Goal: Task Accomplishment & Management: Use online tool/utility

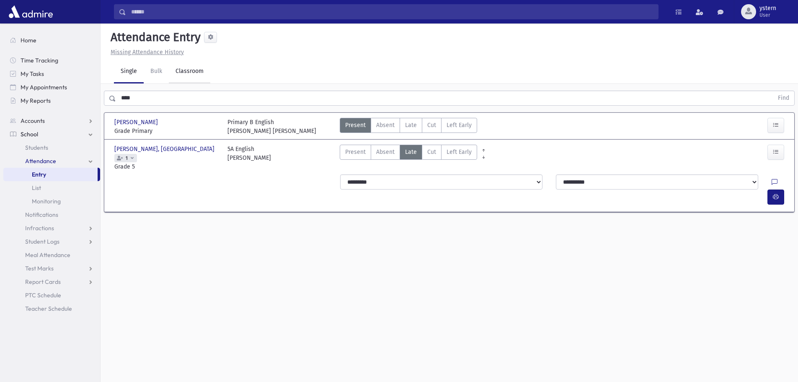
click at [199, 71] on link "Classroom" at bounding box center [189, 71] width 41 height 23
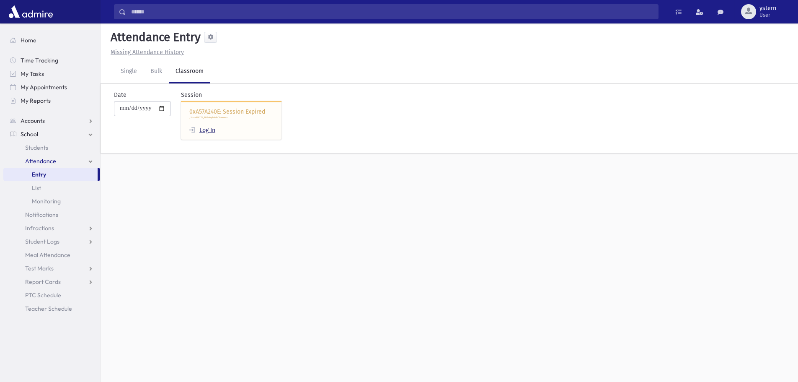
click at [209, 128] on link "Log In" at bounding box center [202, 130] width 26 height 7
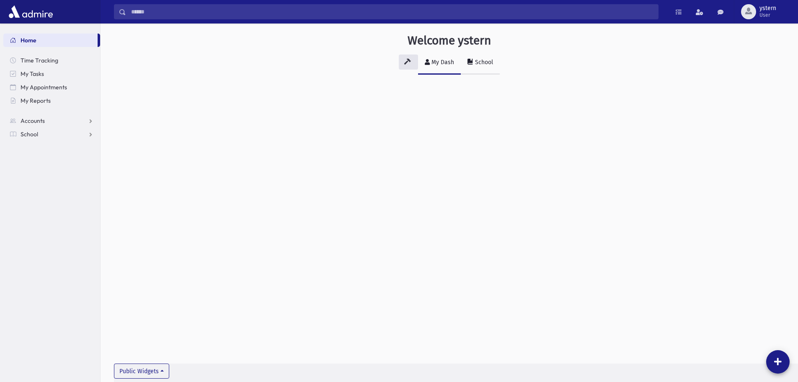
click at [483, 69] on link "School" at bounding box center [480, 62] width 39 height 23
click at [48, 131] on link "School" at bounding box center [51, 133] width 97 height 13
click at [49, 147] on link "Students" at bounding box center [51, 147] width 97 height 13
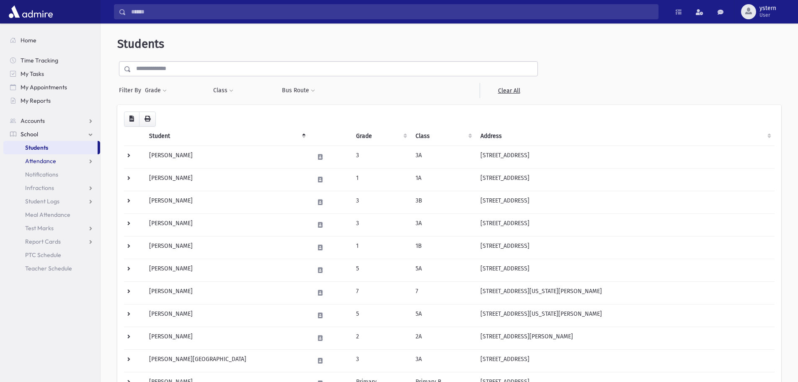
click at [37, 158] on span "Attendance" at bounding box center [40, 161] width 31 height 8
click at [40, 169] on link "Entry" at bounding box center [51, 174] width 97 height 13
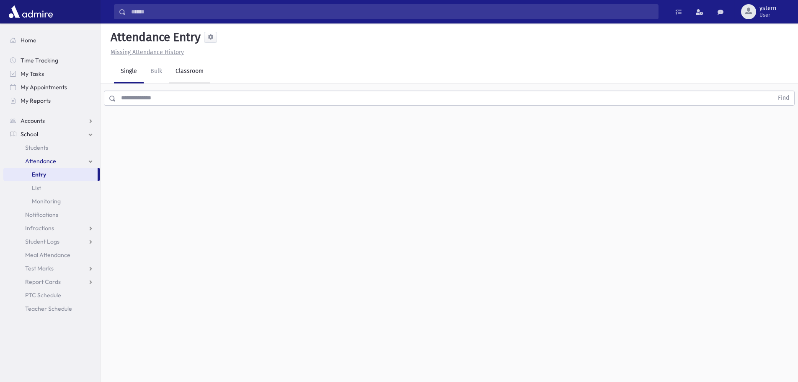
click at [194, 75] on link "Classroom" at bounding box center [189, 71] width 41 height 23
click at [201, 111] on div "--Select One--" at bounding box center [227, 108] width 83 height 9
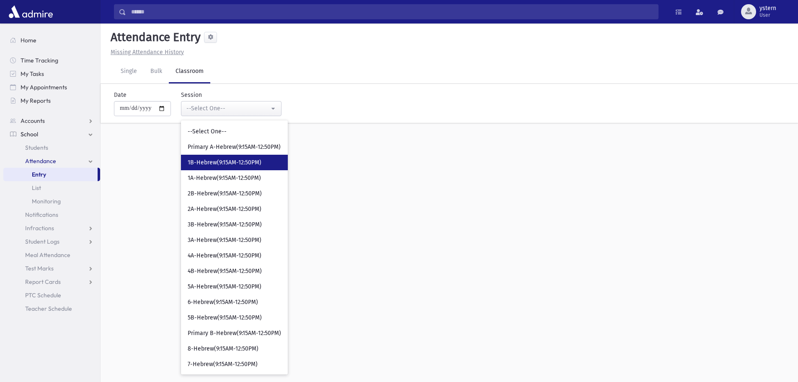
click at [223, 168] on link "1B-Hebrew(9:15AM-12:50PM)" at bounding box center [234, 163] width 107 height 16
select select "***"
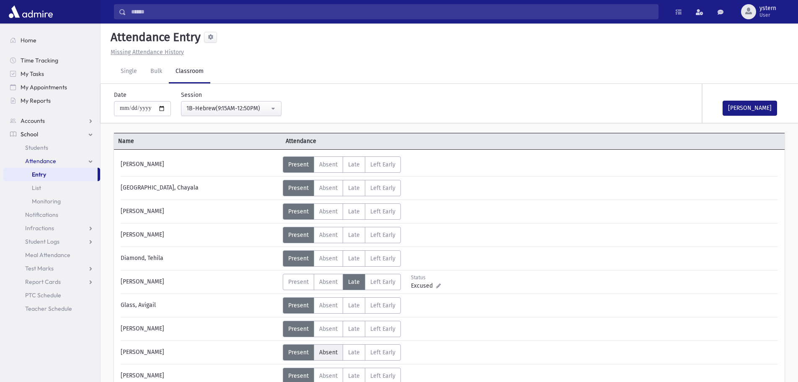
click at [324, 354] on span "Absent" at bounding box center [328, 352] width 18 height 7
click at [321, 308] on span "Absent" at bounding box center [328, 305] width 18 height 7
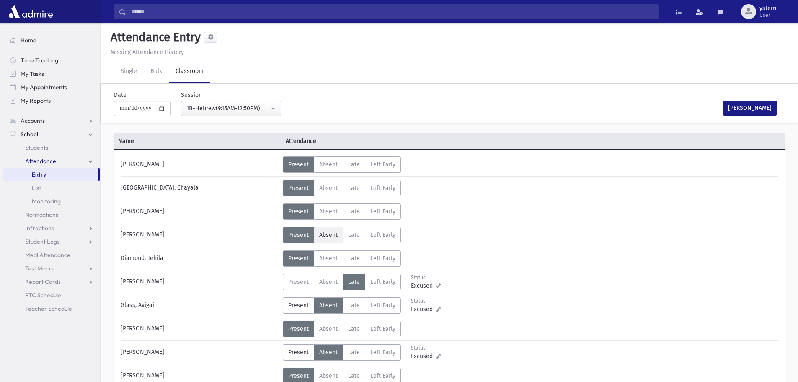
click at [329, 230] on label "Absent A" at bounding box center [328, 235] width 29 height 16
click at [751, 107] on button "Mark Done" at bounding box center [750, 108] width 54 height 15
